Goal: Task Accomplishment & Management: Use online tool/utility

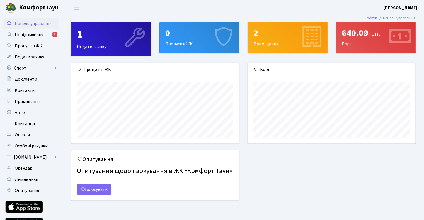
scroll to position [80, 167]
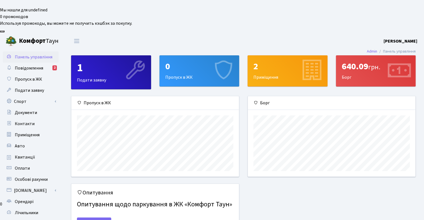
click at [367, 61] on div "640.09 грн." at bounding box center [376, 66] width 68 height 11
click at [399, 58] on icon at bounding box center [399, 71] width 26 height 26
click at [41, 65] on span "Повідомлення" at bounding box center [29, 68] width 28 height 6
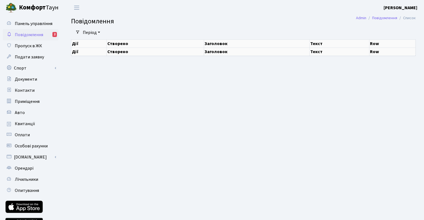
select select "25"
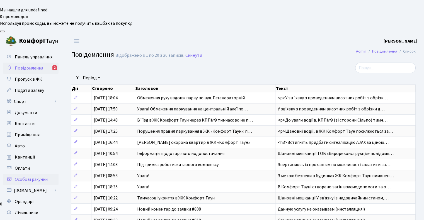
click at [27, 177] on span "Особові рахунки" at bounding box center [31, 180] width 33 height 6
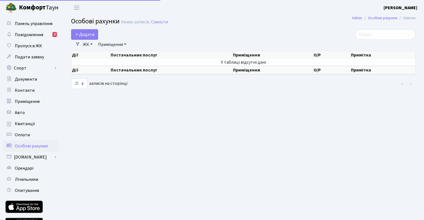
select select "25"
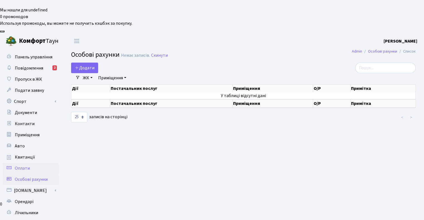
click at [22, 166] on span "Оплати" at bounding box center [22, 169] width 15 height 6
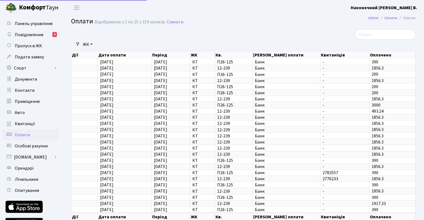
select select "25"
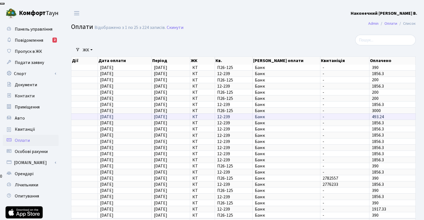
scroll to position [30, 0]
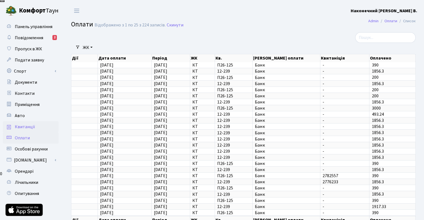
click at [25, 124] on span "Квитанції" at bounding box center [25, 127] width 20 height 6
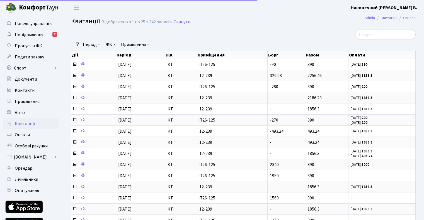
select select "25"
click at [29, 110] on link "Авто" at bounding box center [31, 112] width 56 height 11
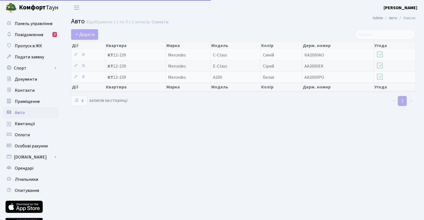
select select "25"
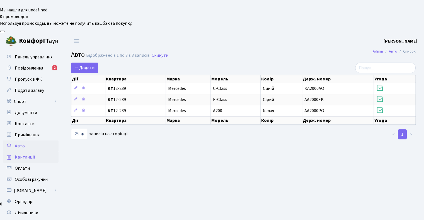
click at [29, 154] on span "Квитанції" at bounding box center [25, 157] width 20 height 6
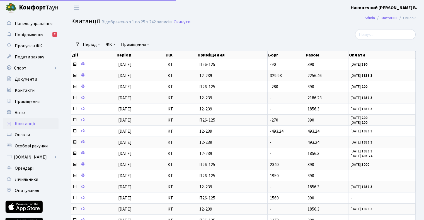
select select "25"
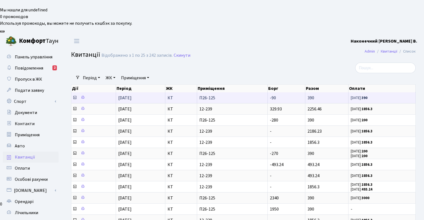
drag, startPoint x: 276, startPoint y: 65, endPoint x: 269, endPoint y: 64, distance: 7.1
click at [269, 93] on td "-90" at bounding box center [287, 98] width 38 height 11
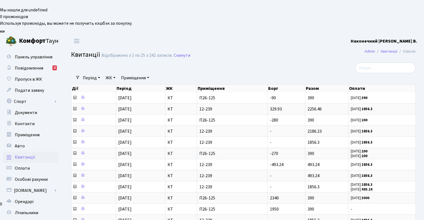
click at [280, 63] on div at bounding box center [184, 68] width 235 height 11
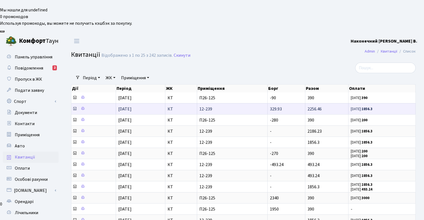
drag, startPoint x: 322, startPoint y: 74, endPoint x: 307, endPoint y: 76, distance: 15.4
click at [307, 103] on td "2256.46" at bounding box center [326, 108] width 43 height 11
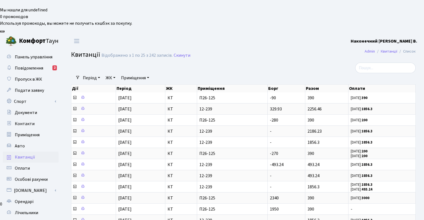
click at [308, 63] on div at bounding box center [360, 68] width 109 height 11
click at [22, 63] on link "Повідомлення 2" at bounding box center [31, 68] width 56 height 11
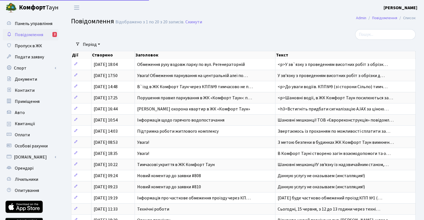
select select "25"
click at [30, 47] on span "Пропуск в ЖК" at bounding box center [28, 46] width 27 height 6
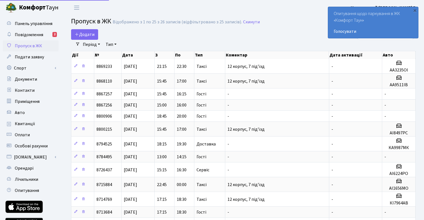
select select "25"
click at [33, 57] on span "Подати заявку" at bounding box center [29, 57] width 29 height 6
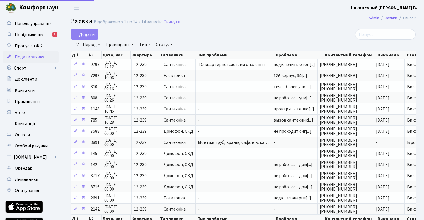
select select "25"
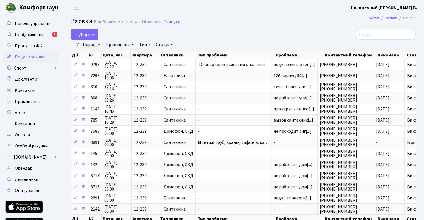
click at [32, 64] on link "Спорт" at bounding box center [31, 68] width 56 height 11
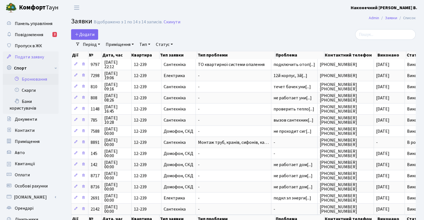
click at [44, 80] on link "Бронювання" at bounding box center [31, 79] width 56 height 11
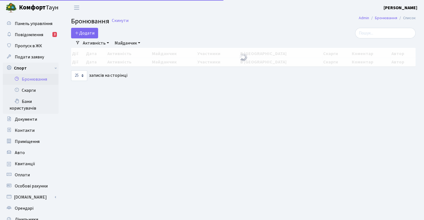
select select "25"
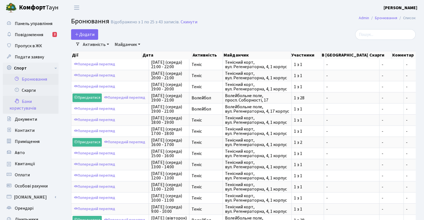
click at [23, 102] on link "Бани користувачів" at bounding box center [31, 105] width 56 height 18
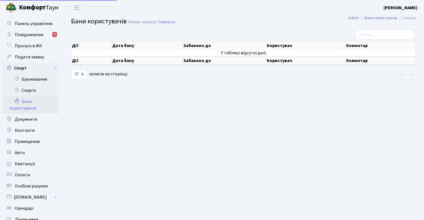
select select "25"
click at [27, 78] on link "Бронювання" at bounding box center [31, 79] width 56 height 11
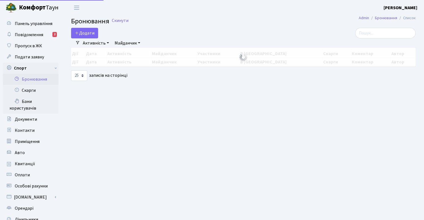
select select "25"
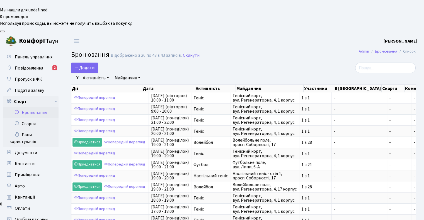
click at [129, 73] on link "Майданчик" at bounding box center [127, 77] width 30 height 9
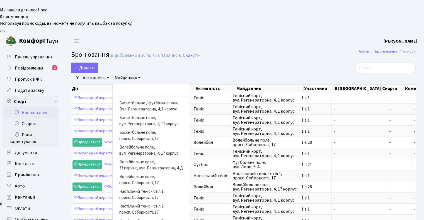
click at [135, 63] on div "Додати Активність Баскетбол Волейбол Йога Катання на роликах Настільний теніс Т…" at bounding box center [184, 68] width 227 height 11
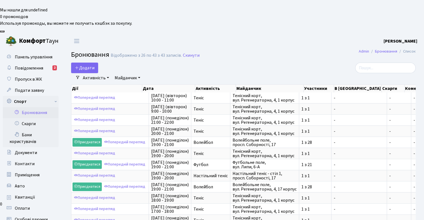
click at [89, 73] on link "Активність" at bounding box center [96, 77] width 31 height 9
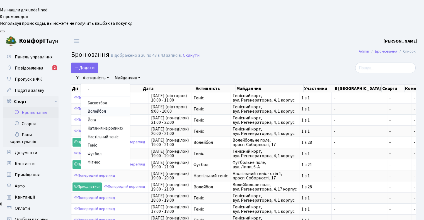
click at [106, 108] on link "Волейбол" at bounding box center [105, 112] width 49 height 9
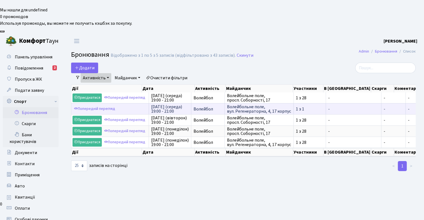
scroll to position [1, 0]
drag, startPoint x: 239, startPoint y: 72, endPoint x: 305, endPoint y: 77, distance: 66.2
click at [293, 103] on td "Волейбольне поле, вул. Регенераторна, 4, 17 корпус" at bounding box center [259, 108] width 69 height 11
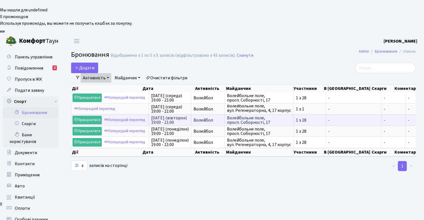
copy span "Волейбольне поле, вул. Регенераторна, 4, 17 корпус"
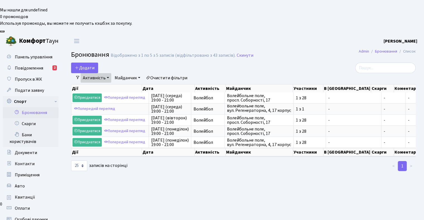
drag, startPoint x: 238, startPoint y: 194, endPoint x: 218, endPoint y: 152, distance: 46.5
click at [238, 194] on main "Admin Бронювання Список Бронювання Відображено з 1 по 5 з 5 записів (відфільтро…" at bounding box center [243, 180] width 361 height 262
click at [285, 188] on main "Admin Бронювання Список Бронювання Відображено з 1 по 5 з 5 записів (відфільтро…" at bounding box center [243, 180] width 361 height 262
drag, startPoint x: 236, startPoint y: 192, endPoint x: 230, endPoint y: 190, distance: 6.1
click at [236, 192] on main "Admin Бронювання Список Бронювання Відображено з 1 по 5 з 5 записів (відфільтро…" at bounding box center [243, 180] width 361 height 262
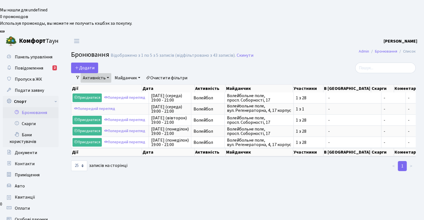
click at [234, 190] on main "Admin Бронювання Список Бронювання Відображено з 1 по 5 з 5 записів (відфільтро…" at bounding box center [243, 180] width 361 height 262
